Goal: Task Accomplishment & Management: Manage account settings

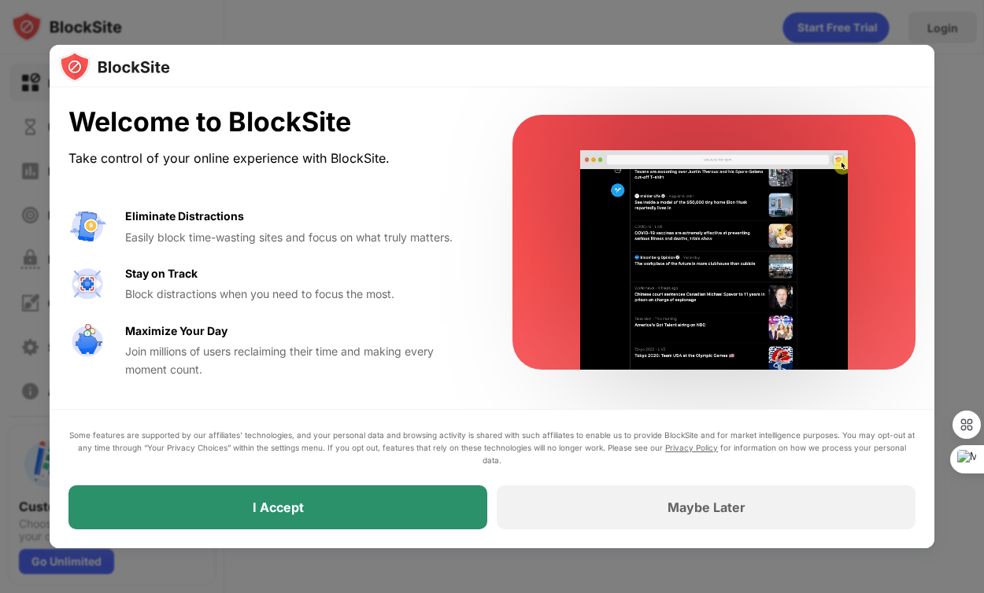
click at [428, 489] on div "I Accept" at bounding box center [277, 508] width 419 height 44
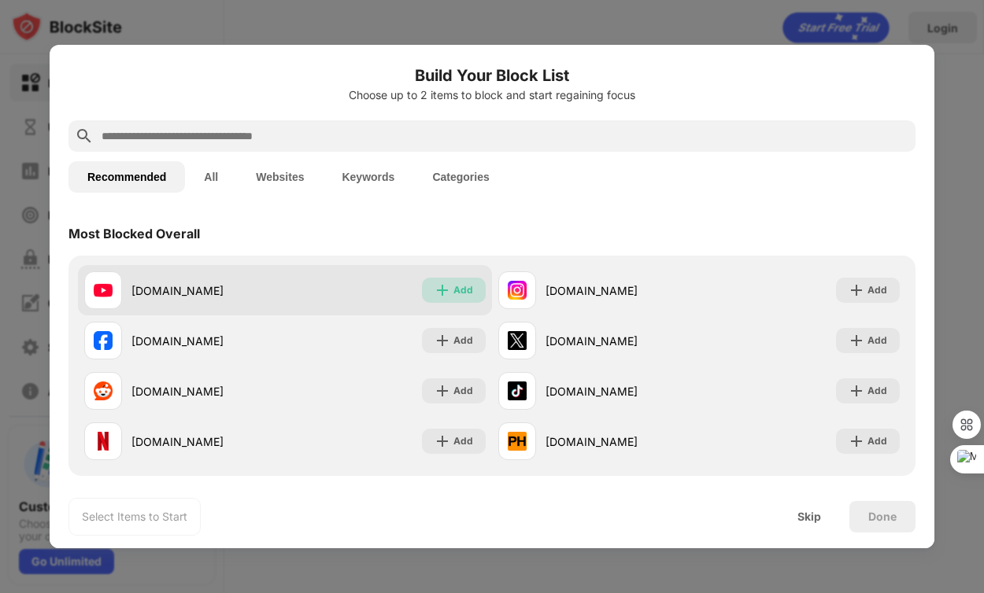
click at [450, 296] on img at bounding box center [442, 291] width 16 height 16
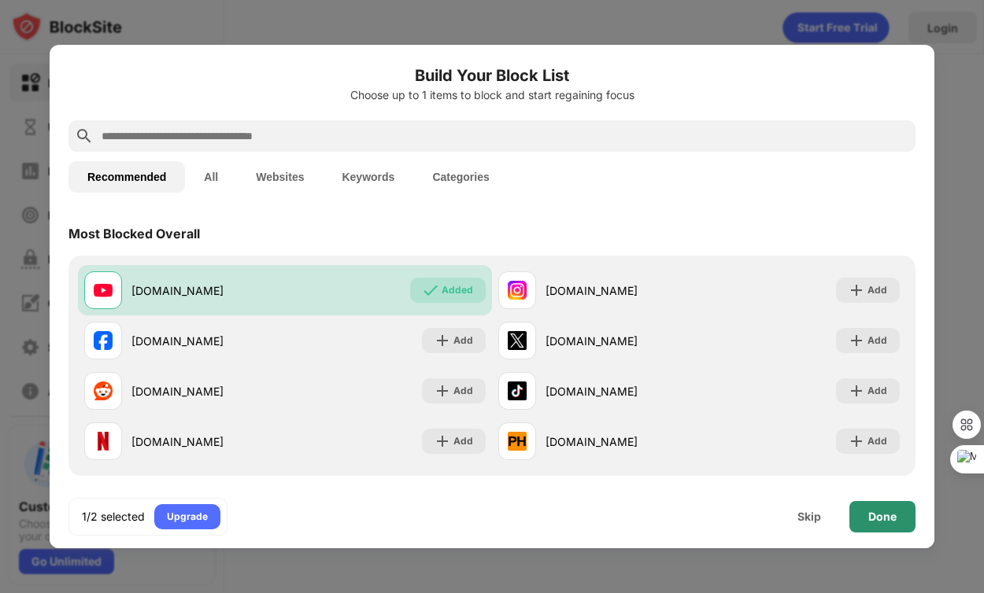
click at [874, 524] on div "Done" at bounding box center [882, 516] width 66 height 31
